Goal: Find specific fact: Find specific fact

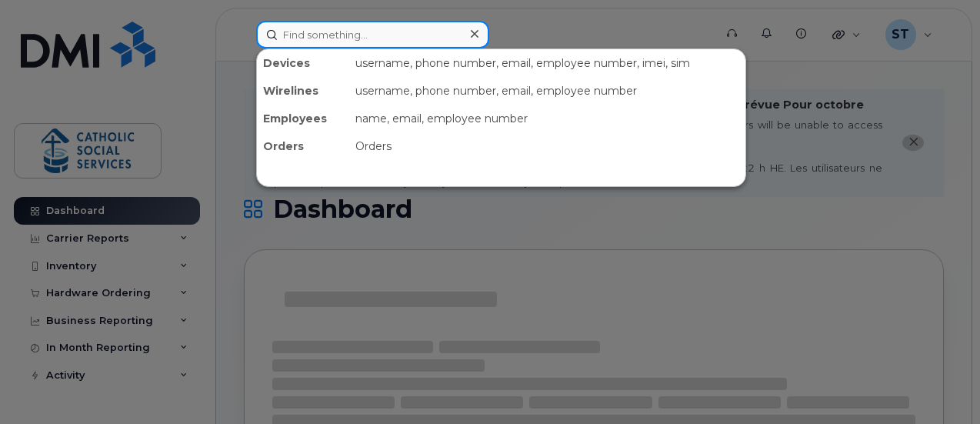
click at [343, 26] on input at bounding box center [372, 35] width 233 height 28
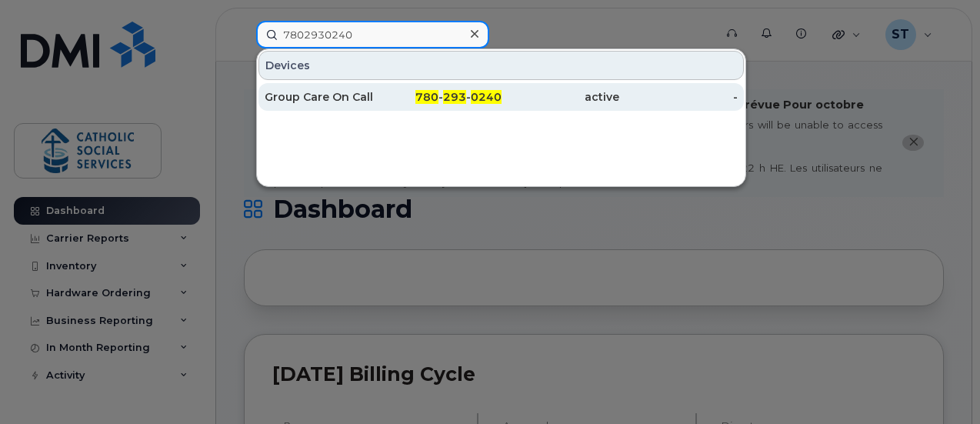
type input "7802930240"
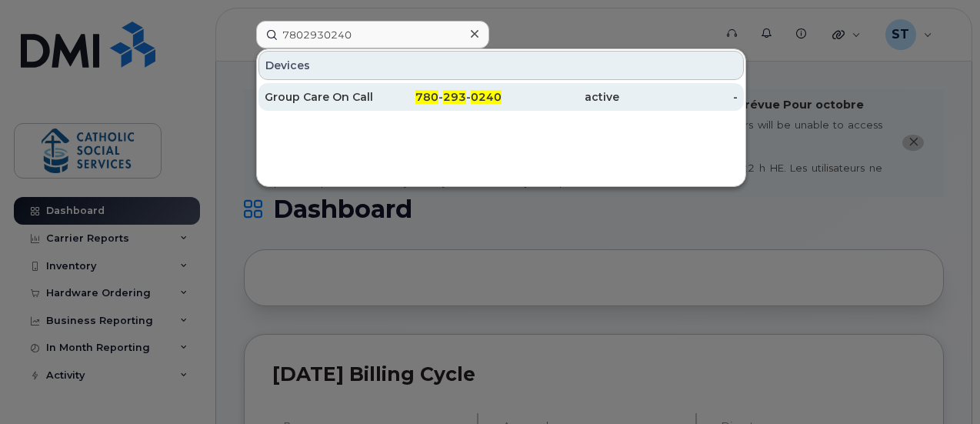
click at [336, 98] on div "Group Care On Call" at bounding box center [324, 96] width 118 height 15
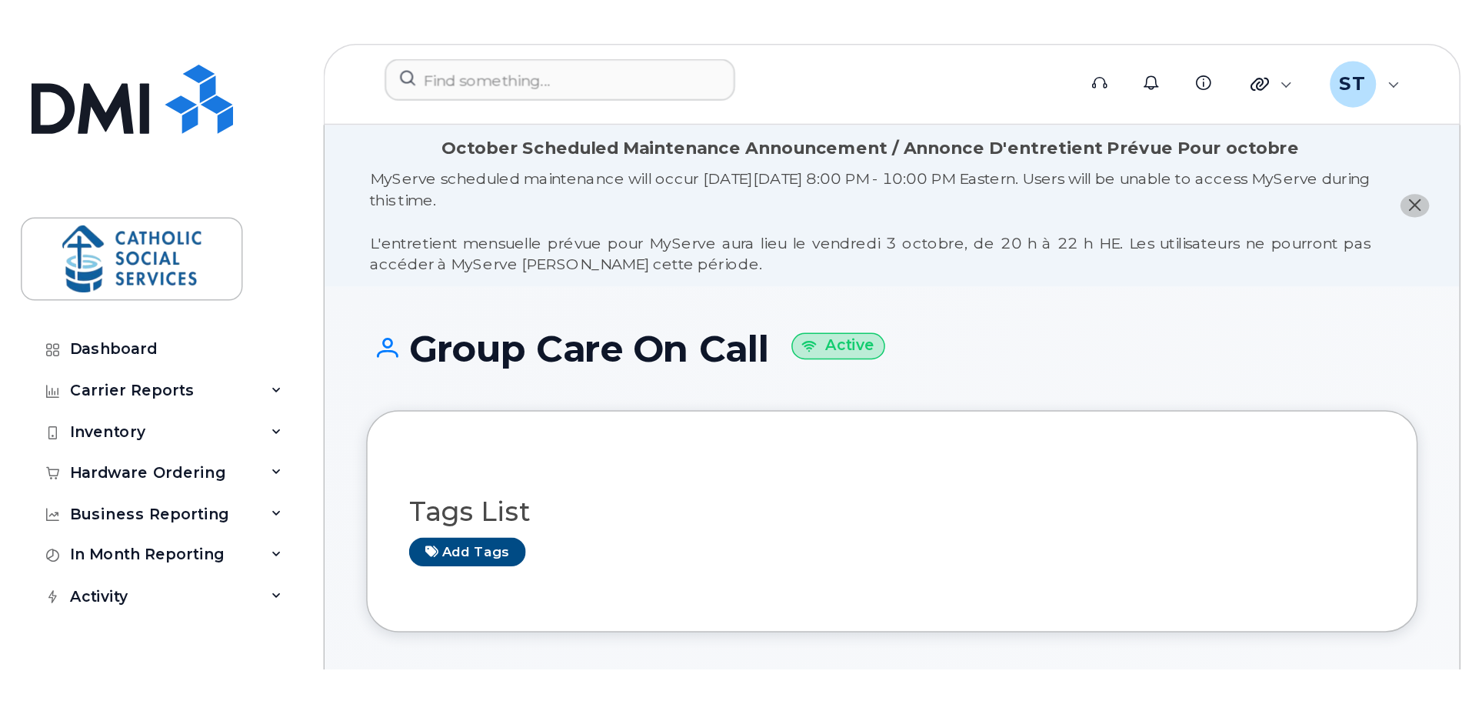
scroll to position [371, 0]
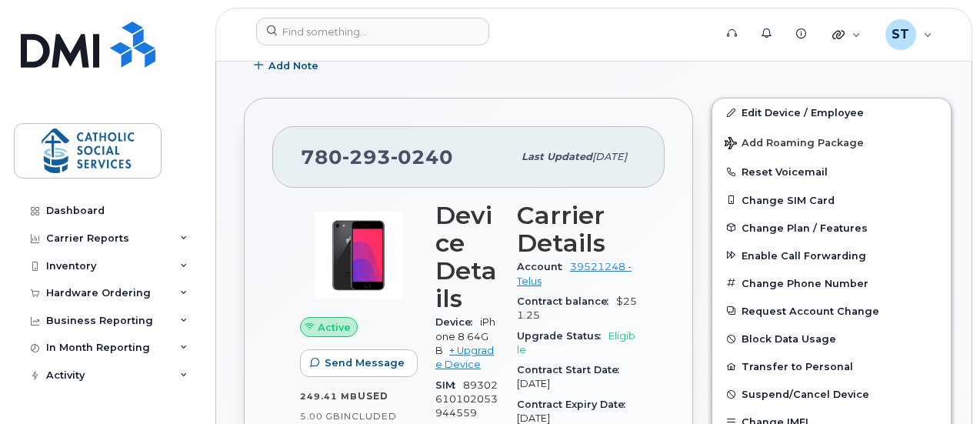
click at [454, 152] on div "780 293 0240" at bounding box center [407, 157] width 212 height 32
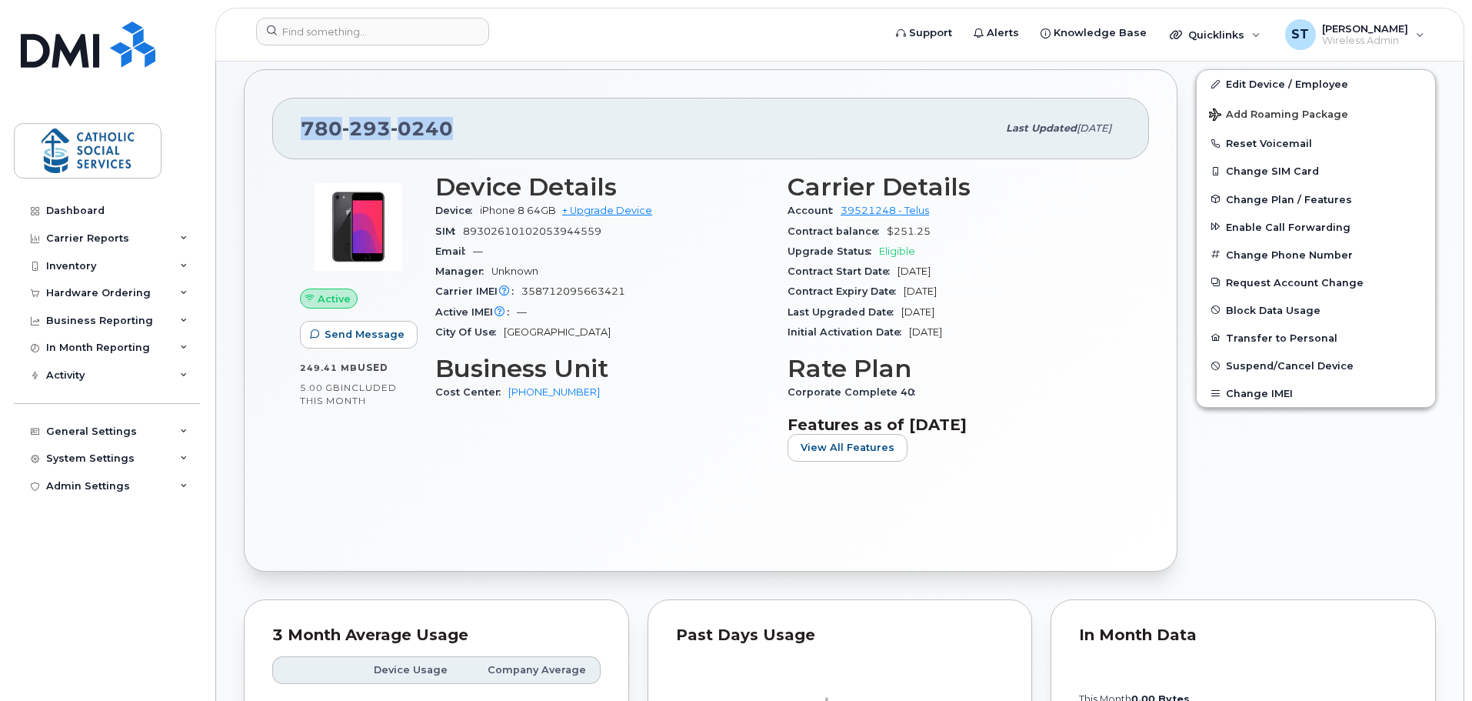
drag, startPoint x: 458, startPoint y: 126, endPoint x: 311, endPoint y: 125, distance: 146.9
click at [301, 125] on div "780 293 0240" at bounding box center [649, 128] width 696 height 32
copy span "780 293 0240"
